Goal: Task Accomplishment & Management: Use online tool/utility

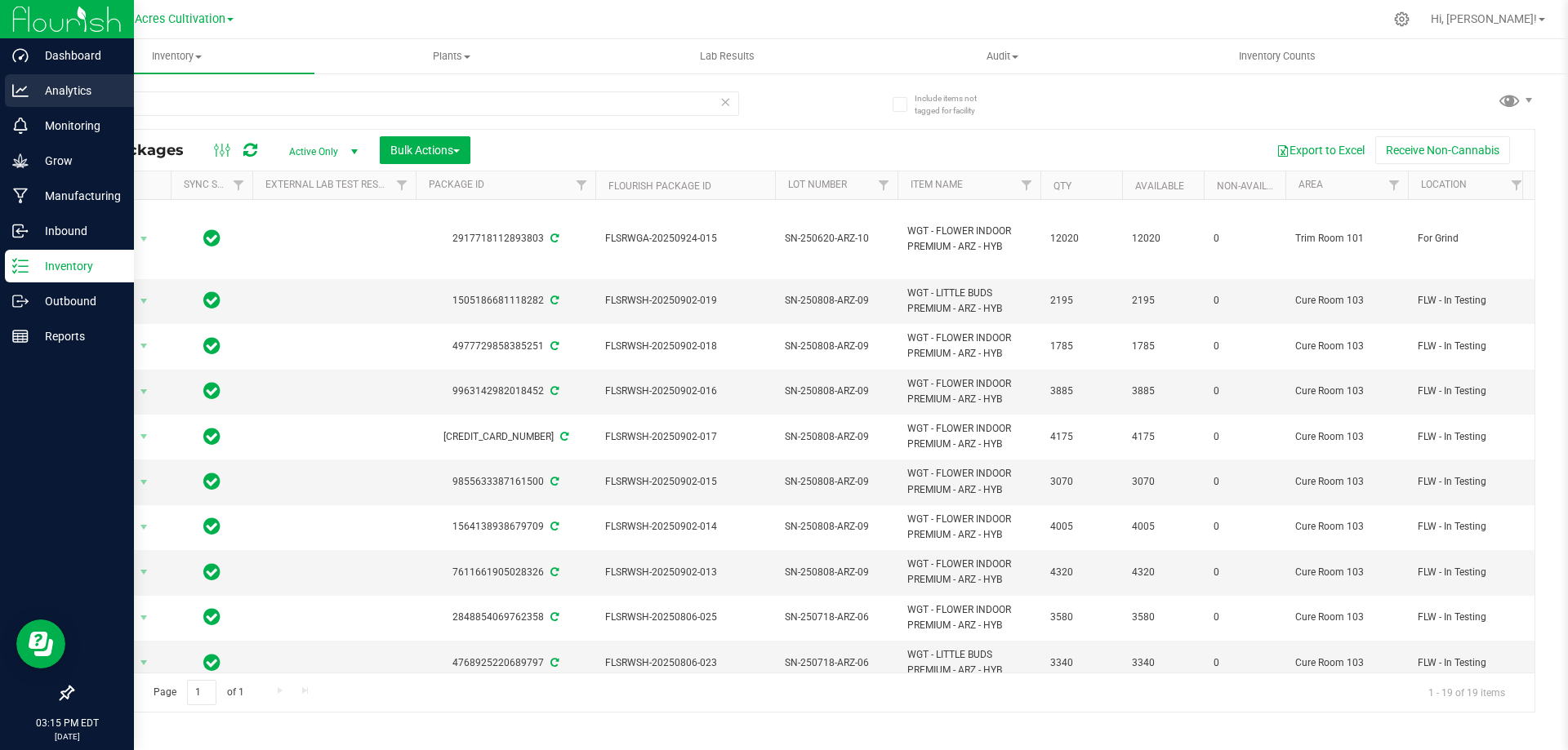
click at [34, 105] on div "Dashboard Analytics Monitoring Grow Manufacturing Inbound Inventory Outbound Re…" at bounding box center [784, 375] width 1568 height 750
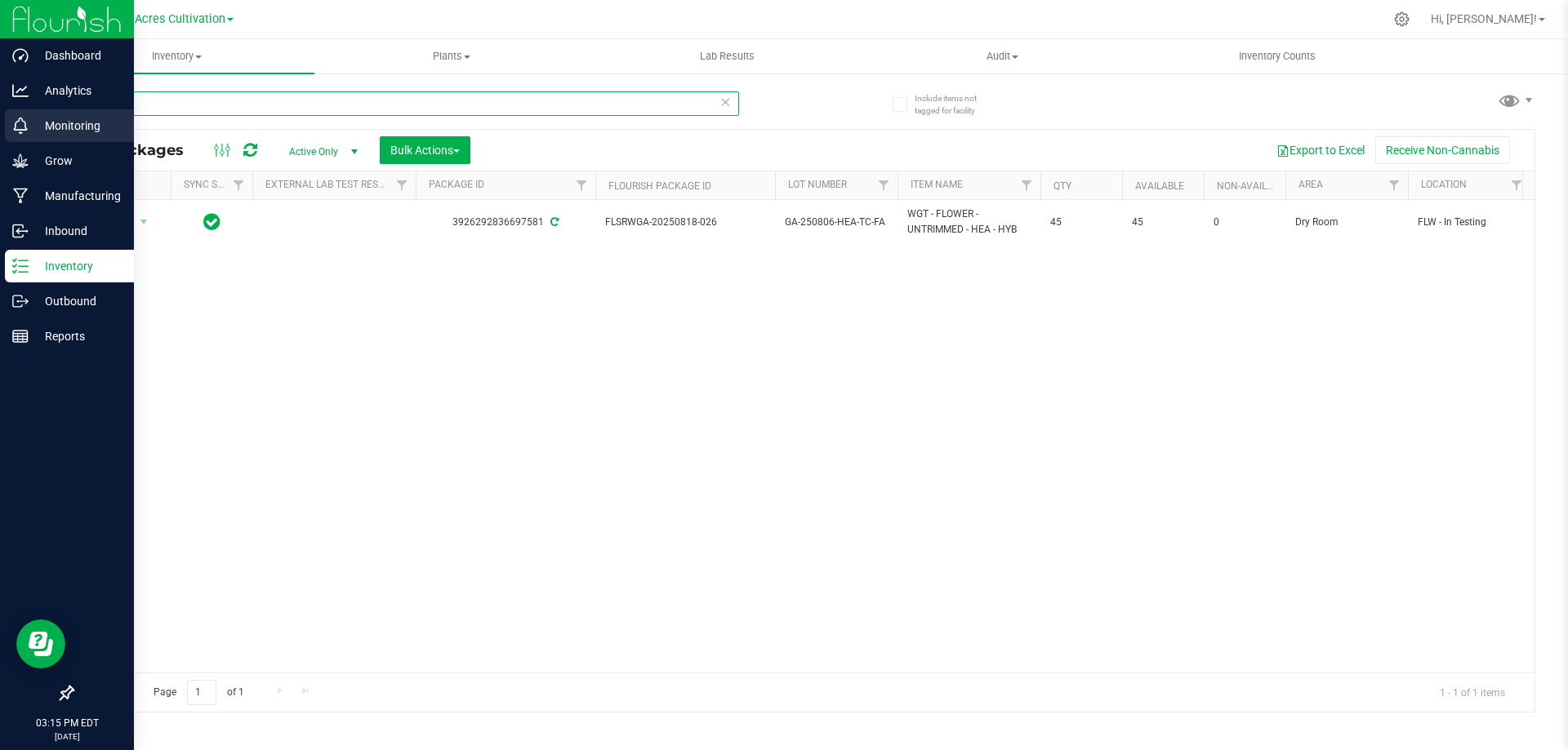
drag, startPoint x: 174, startPoint y: 100, endPoint x: 0, endPoint y: 116, distance: 174.7
click at [0, 116] on div "Dashboard Analytics Monitoring Grow Manufacturing Inbound Inventory Outbound Re…" at bounding box center [784, 375] width 1568 height 750
drag, startPoint x: 142, startPoint y: 105, endPoint x: 32, endPoint y: 131, distance: 113.0
click at [32, 131] on div "Dashboard Analytics Monitoring Grow Manufacturing Inbound Inventory Outbound Re…" at bounding box center [784, 375] width 1568 height 750
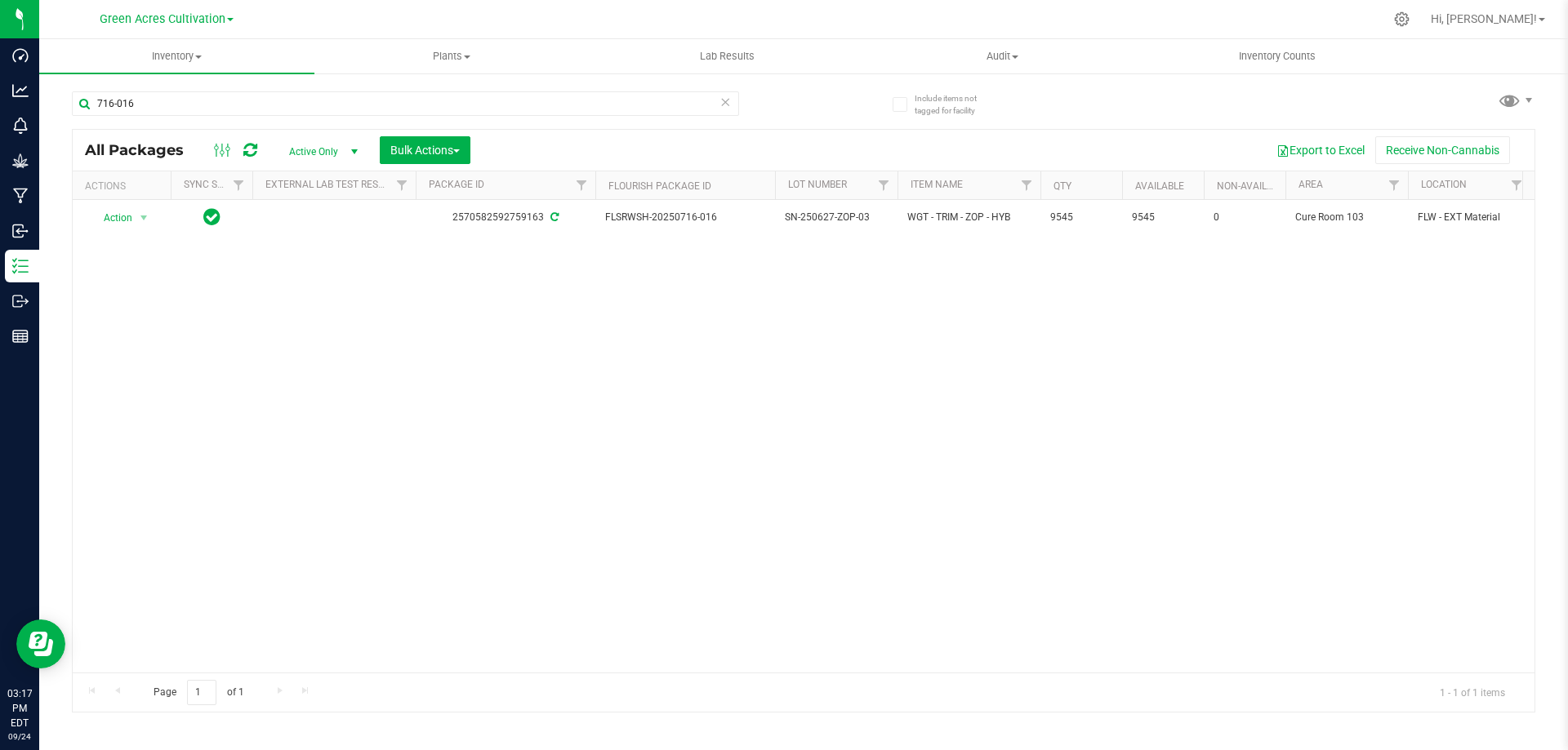
drag, startPoint x: 207, startPoint y: 440, endPoint x: 128, endPoint y: 265, distance: 192.0
click at [207, 433] on div "Action Action Adjust qty Create package Edit attributes Global inventory Locate…" at bounding box center [803, 436] width 1461 height 473
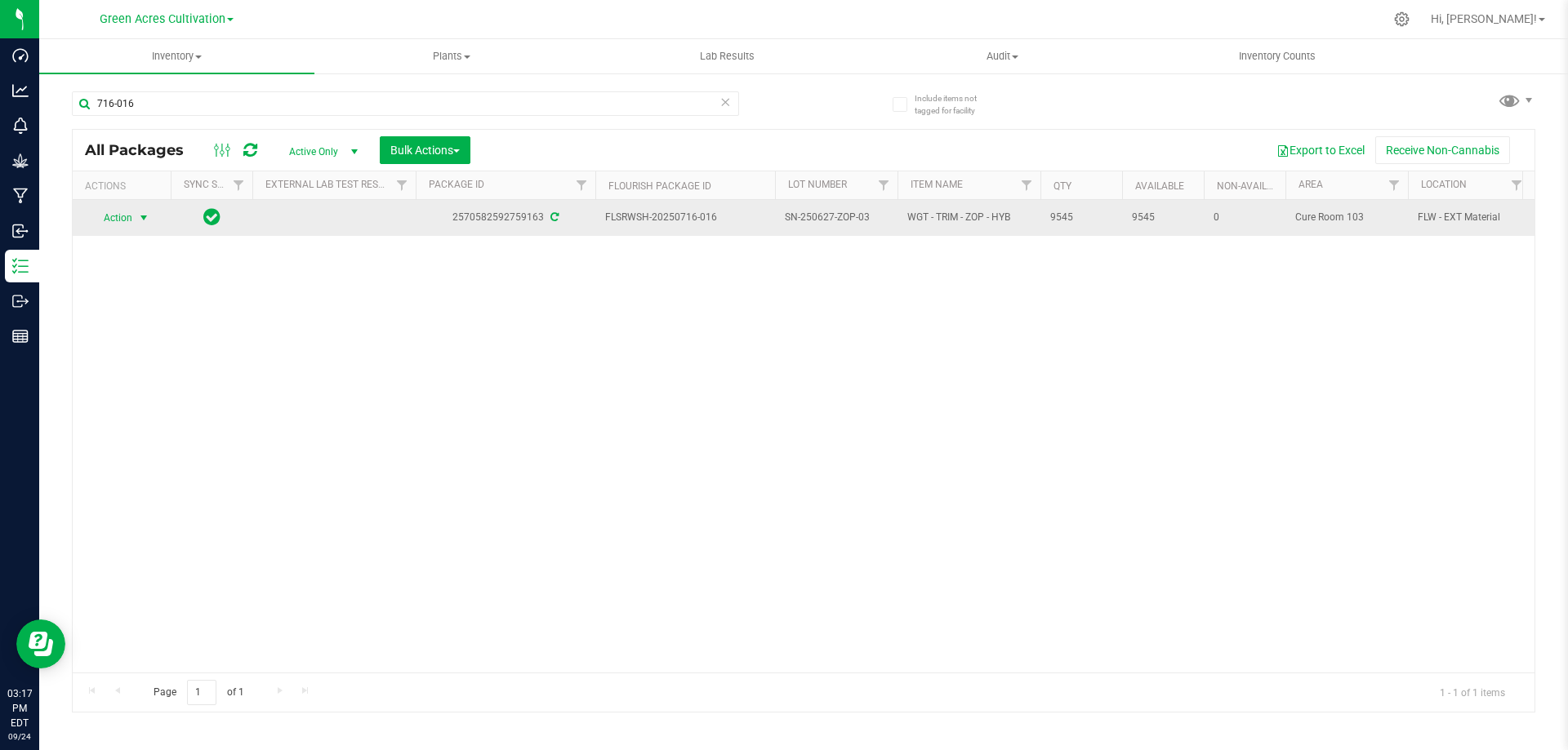
click at [116, 210] on span "Action" at bounding box center [111, 218] width 44 height 23
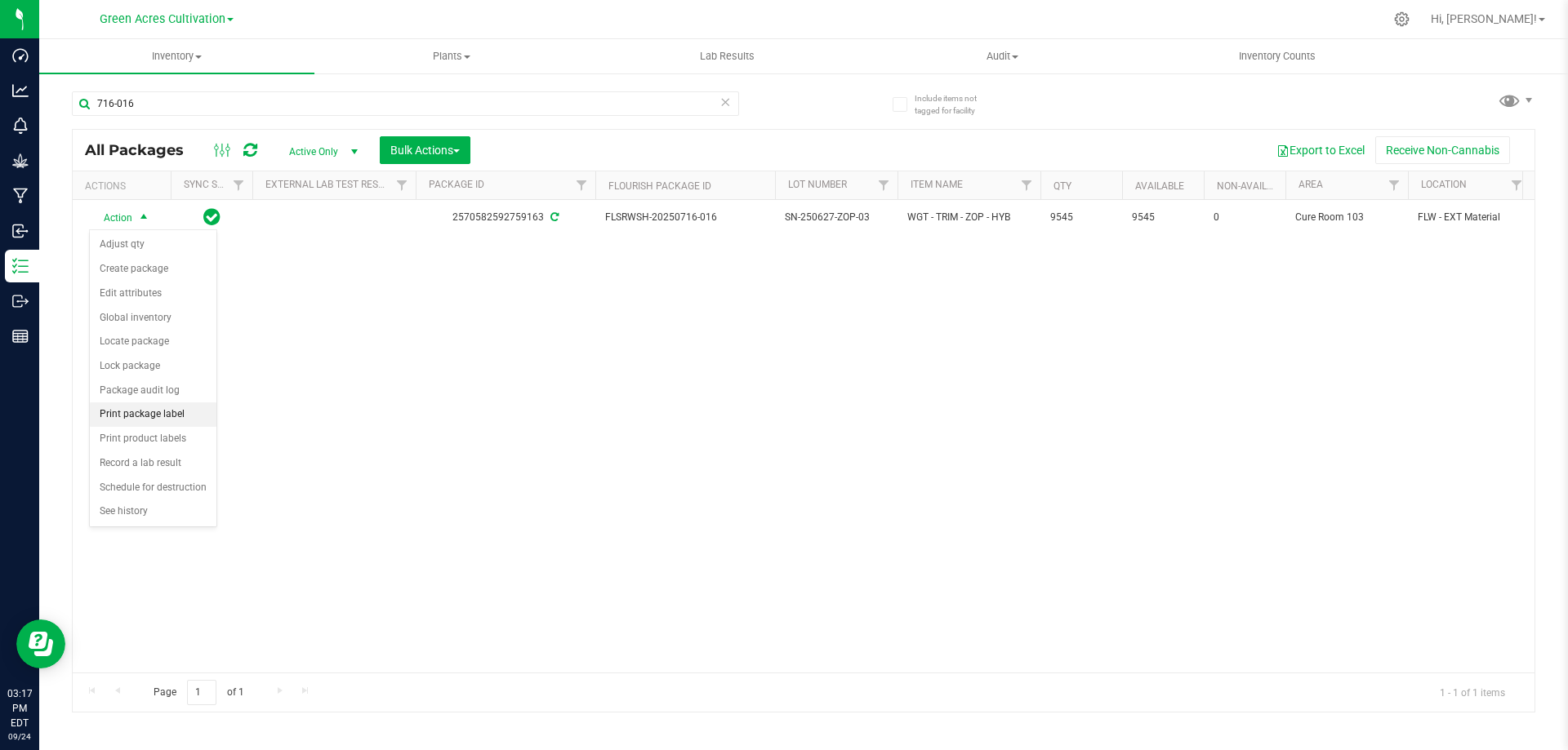
click at [151, 408] on li "Print package label" at bounding box center [153, 414] width 126 height 25
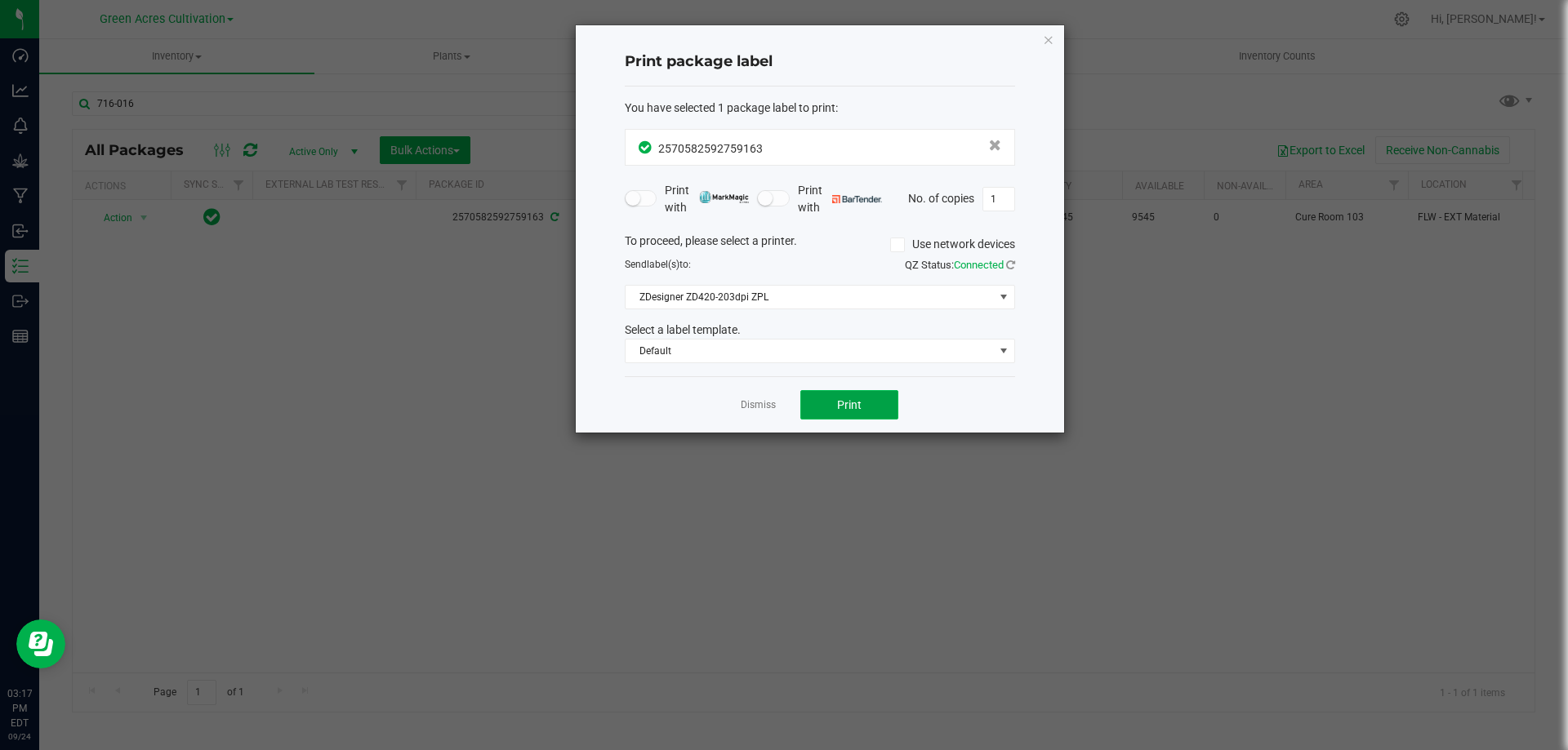
click at [844, 405] on span "Print" at bounding box center [848, 404] width 25 height 13
click at [1052, 36] on icon "button" at bounding box center [1048, 39] width 12 height 20
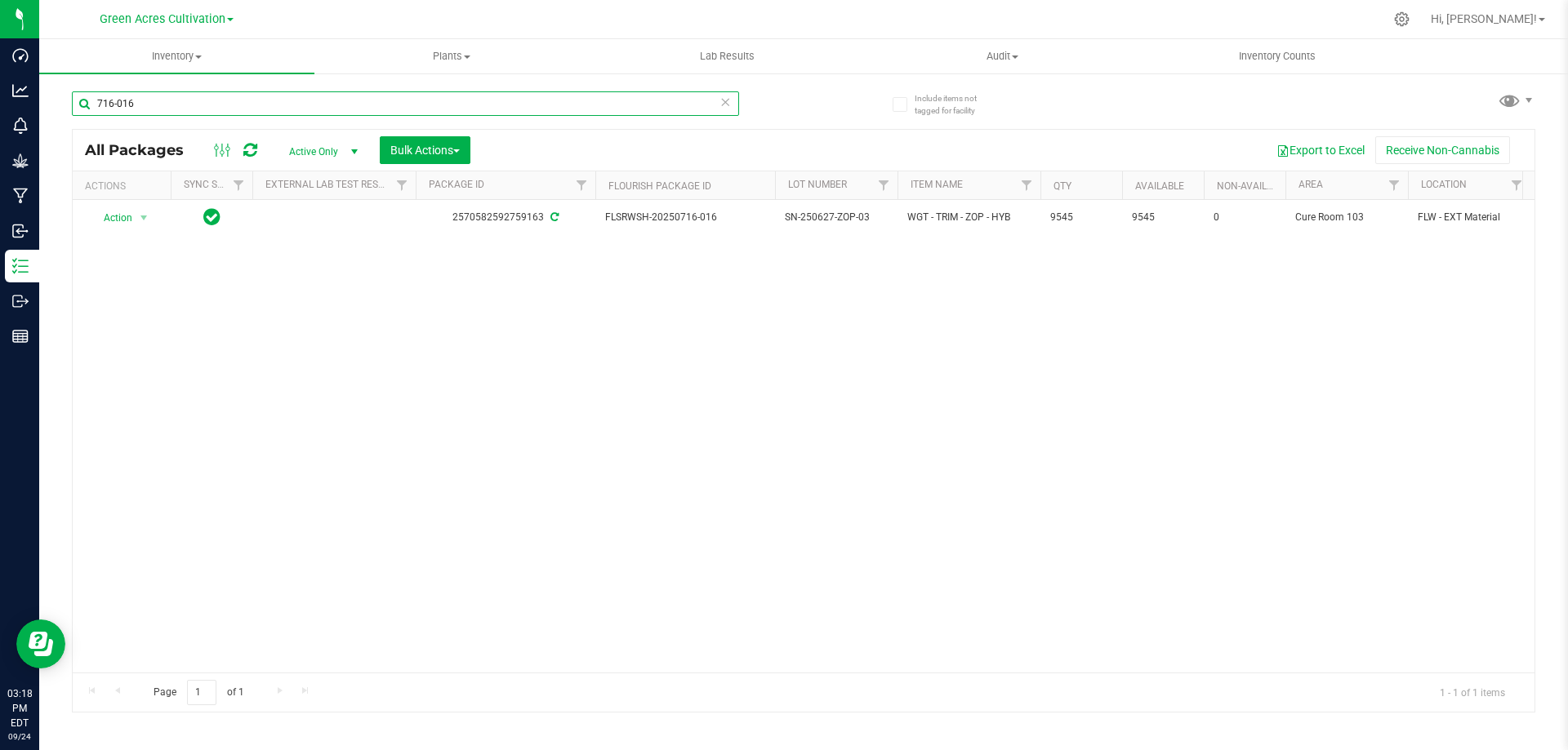
drag, startPoint x: 301, startPoint y: 100, endPoint x: 42, endPoint y: 105, distance: 259.0
click at [42, 105] on div "Include items not tagged for facility 716-016 All Packages Active Only Active O…" at bounding box center [803, 321] width 1529 height 498
type input "520-013"
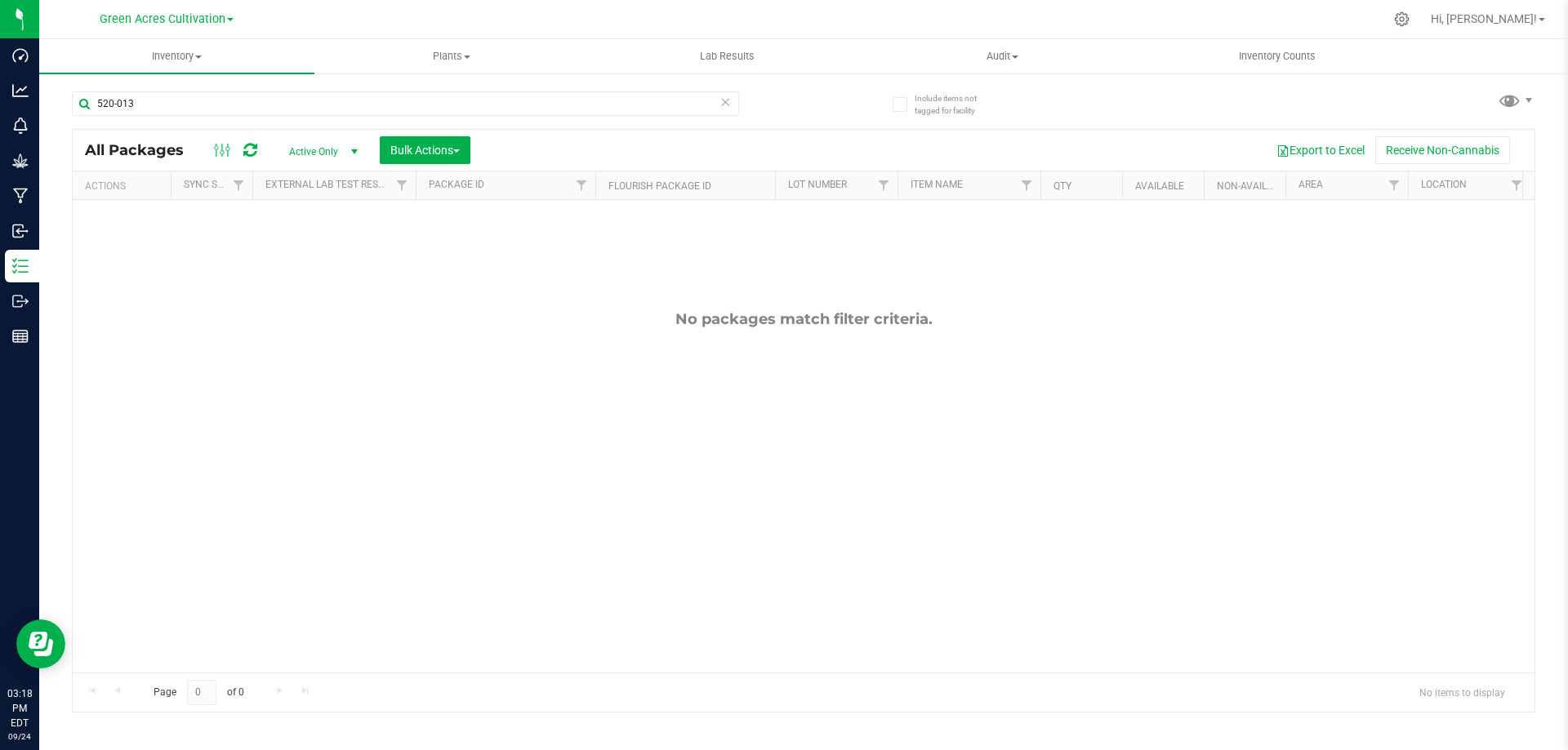
click at [350, 153] on span "select" at bounding box center [354, 151] width 13 height 13
click at [322, 246] on li "All" at bounding box center [320, 250] width 88 height 25
